Goal: Transaction & Acquisition: Purchase product/service

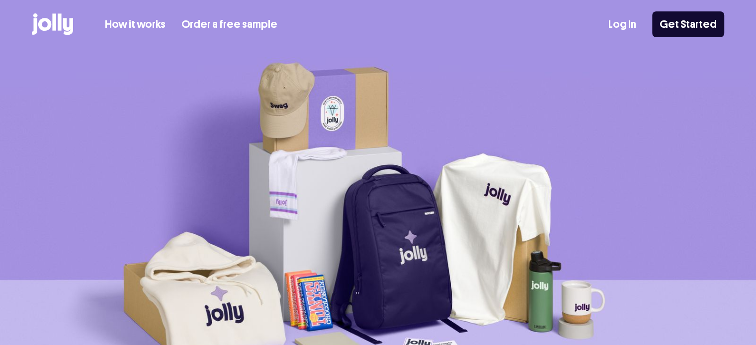
click at [630, 25] on link "Log In" at bounding box center [622, 24] width 28 height 16
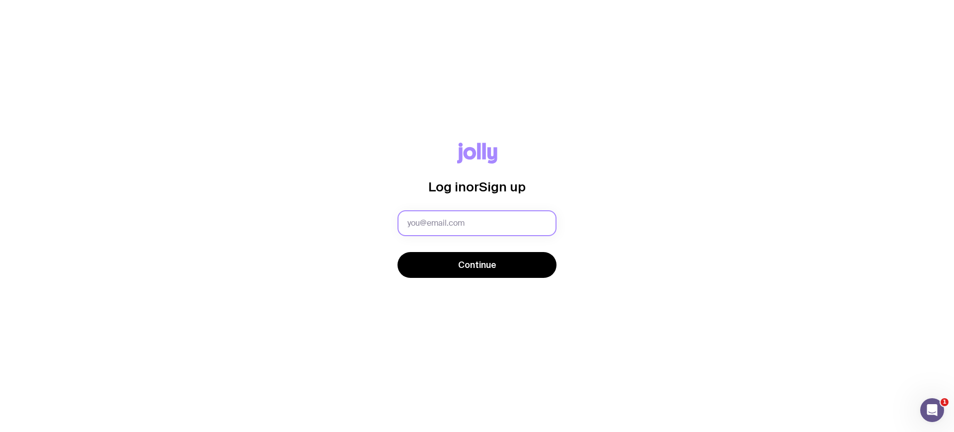
click at [476, 226] on input "text" at bounding box center [477, 223] width 159 height 26
type input "[EMAIL_ADDRESS][DOMAIN_NAME]"
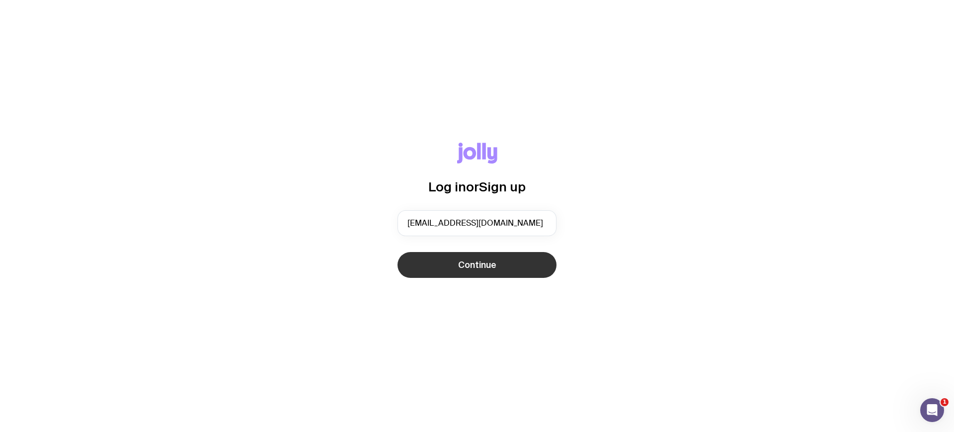
click at [515, 272] on button "Continue" at bounding box center [477, 265] width 159 height 26
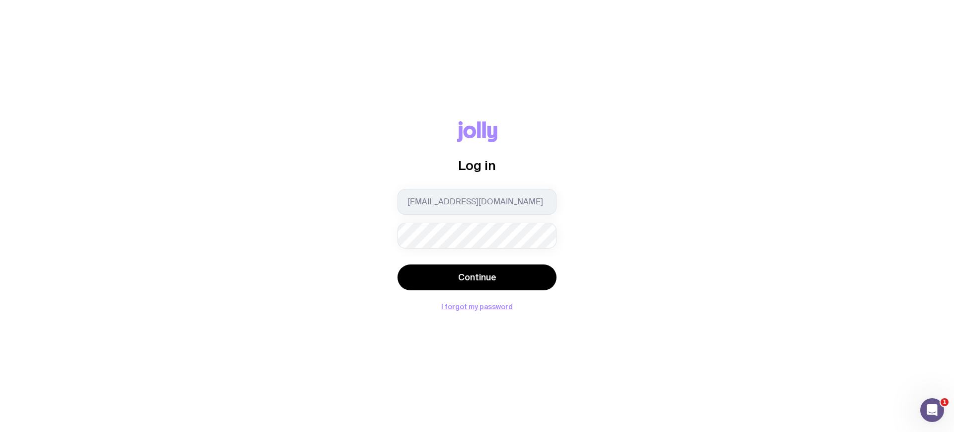
click at [398, 264] on button "Continue" at bounding box center [477, 277] width 159 height 26
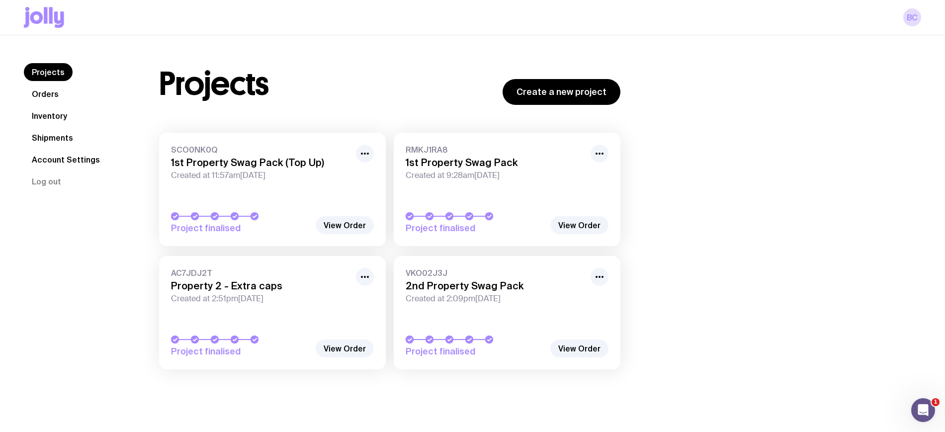
click at [51, 118] on link "Inventory" at bounding box center [49, 116] width 51 height 18
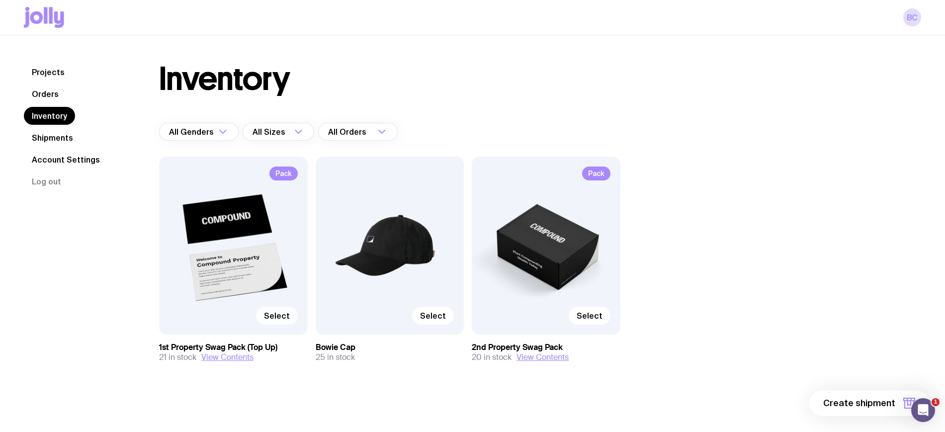
click at [281, 315] on span "Select" at bounding box center [277, 316] width 26 height 10
click at [0, 0] on input "Select" at bounding box center [0, 0] width 0 height 0
click at [885, 404] on span "1 item" at bounding box center [882, 403] width 25 height 12
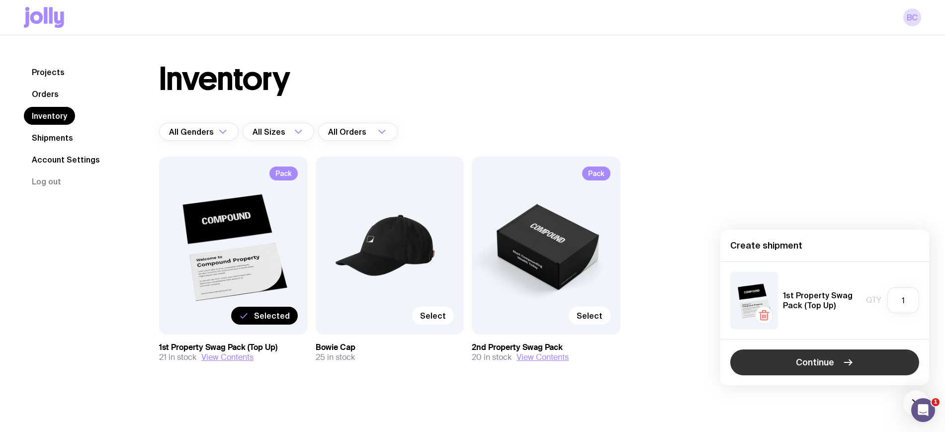
click at [820, 362] on span "Continue" at bounding box center [815, 362] width 38 height 12
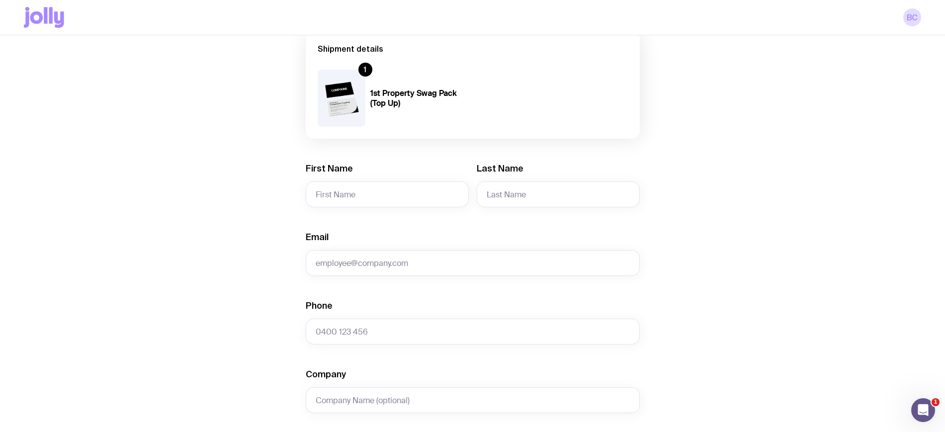
scroll to position [399, 0]
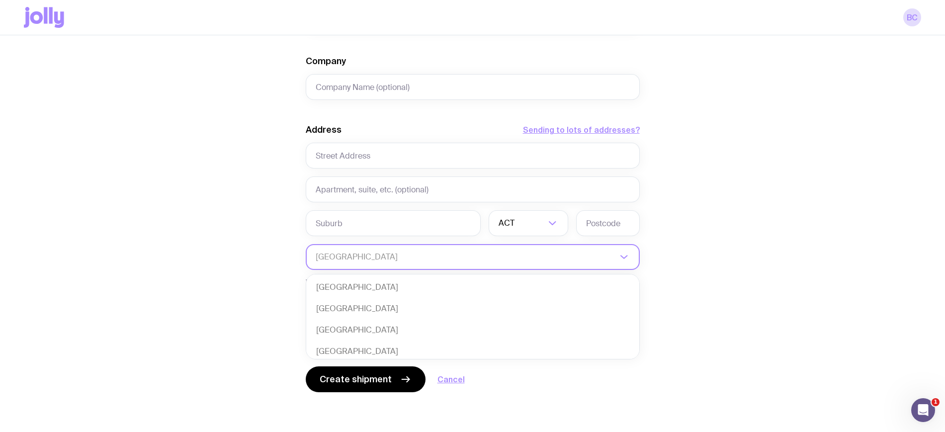
click at [470, 261] on input "Search for option" at bounding box center [466, 257] width 301 height 26
click at [383, 293] on li "[GEOGRAPHIC_DATA]" at bounding box center [472, 292] width 333 height 21
